Goal: Entertainment & Leisure: Consume media (video, audio)

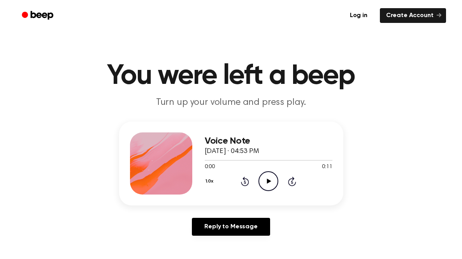
click at [267, 183] on icon at bounding box center [269, 181] width 4 height 5
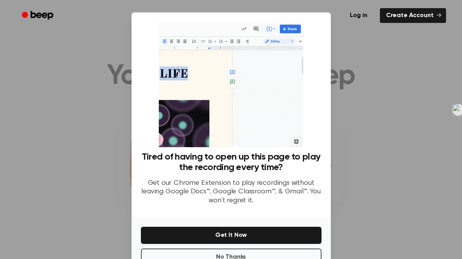
click at [321, 23] on ul "Log in Create Account" at bounding box center [256, 16] width 379 height 18
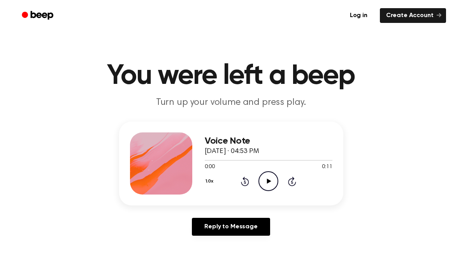
click at [264, 183] on icon "Play Audio" at bounding box center [268, 182] width 20 height 20
click at [273, 182] on icon "Play Audio" at bounding box center [268, 182] width 20 height 20
click at [270, 183] on icon "Play Audio" at bounding box center [268, 182] width 20 height 20
click at [273, 184] on icon "Play Audio" at bounding box center [268, 182] width 20 height 20
click at [268, 183] on icon "Play Audio" at bounding box center [268, 182] width 20 height 20
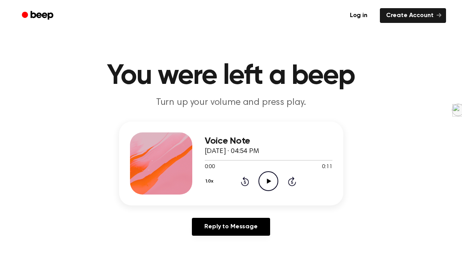
click at [270, 177] on icon "Play Audio" at bounding box center [268, 182] width 20 height 20
click at [264, 179] on icon "Play Audio" at bounding box center [268, 182] width 20 height 20
click at [276, 172] on icon "Play Audio" at bounding box center [268, 182] width 20 height 20
click at [258, 178] on icon "Play Audio" at bounding box center [268, 182] width 20 height 20
click at [270, 184] on icon "Play Audio" at bounding box center [268, 182] width 20 height 20
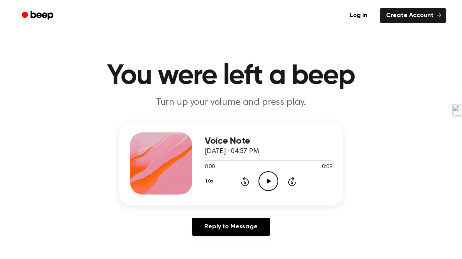
click at [264, 182] on icon "Play Audio" at bounding box center [268, 182] width 20 height 20
click at [272, 180] on icon "Play Audio" at bounding box center [268, 182] width 20 height 20
click at [268, 183] on icon "Play Audio" at bounding box center [268, 182] width 20 height 20
click at [258, 182] on icon "Play Audio" at bounding box center [268, 182] width 20 height 20
click at [266, 184] on icon "Play Audio" at bounding box center [268, 182] width 20 height 20
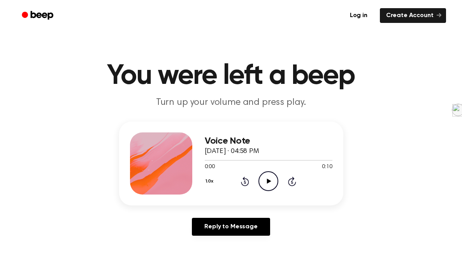
click at [267, 183] on icon at bounding box center [269, 181] width 4 height 5
click at [266, 178] on icon "Play Audio" at bounding box center [268, 182] width 20 height 20
click at [261, 177] on icon "Play Audio" at bounding box center [268, 182] width 20 height 20
click at [269, 174] on icon "Play Audio" at bounding box center [268, 182] width 20 height 20
click at [259, 183] on circle at bounding box center [268, 181] width 19 height 19
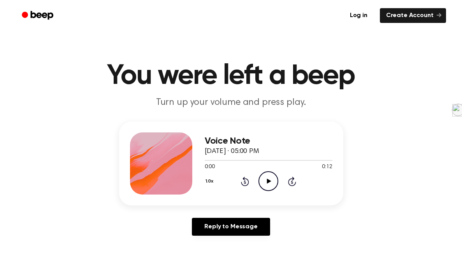
click at [271, 181] on icon "Play Audio" at bounding box center [268, 182] width 20 height 20
